Goal: Book appointment/travel/reservation

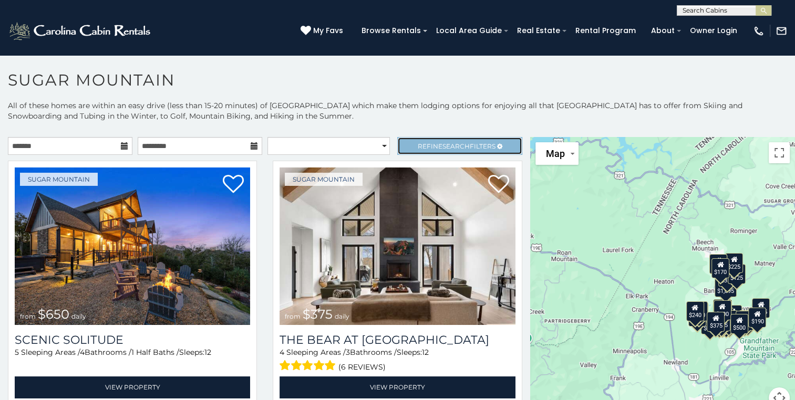
click at [431, 142] on span "Refine Search Filters" at bounding box center [457, 146] width 78 height 8
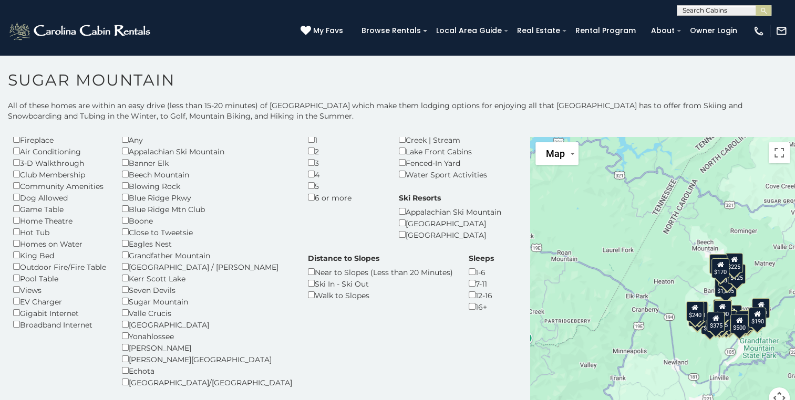
scroll to position [44, 0]
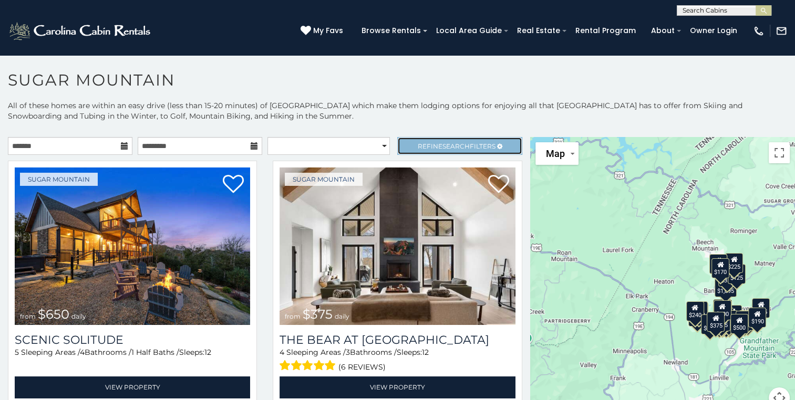
click at [462, 146] on span "Refine Search Filters" at bounding box center [457, 146] width 78 height 8
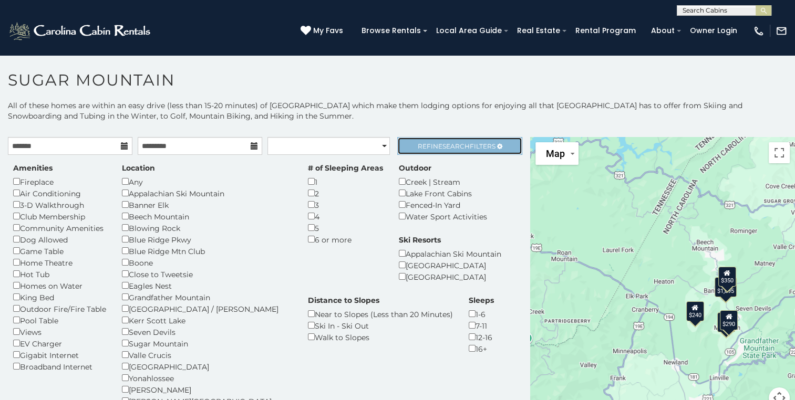
click at [464, 142] on span "Refine Search Filters" at bounding box center [457, 146] width 78 height 8
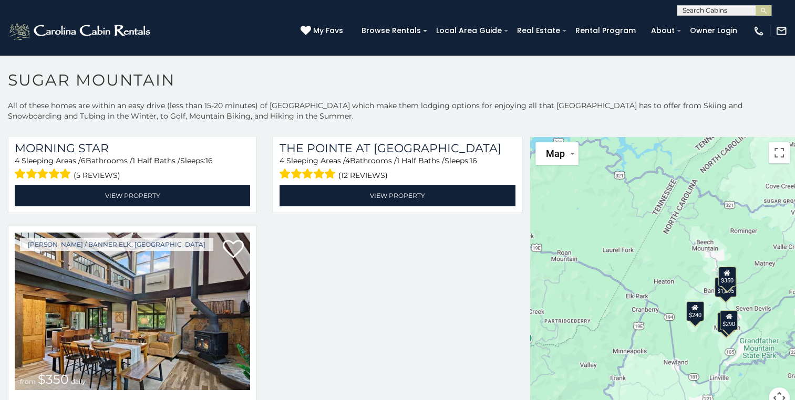
scroll to position [502, 0]
